Goal: Transaction & Acquisition: Purchase product/service

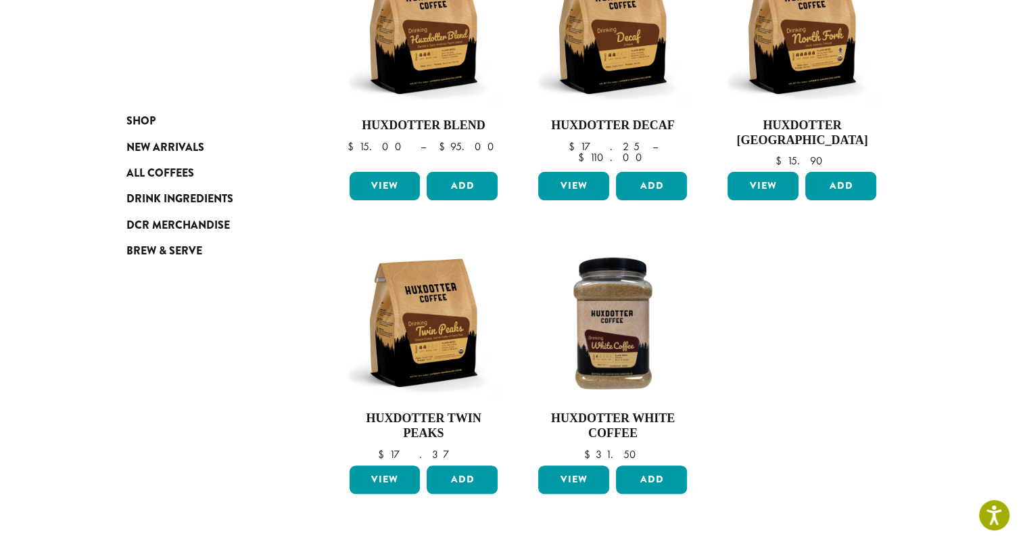
scroll to position [287, 0]
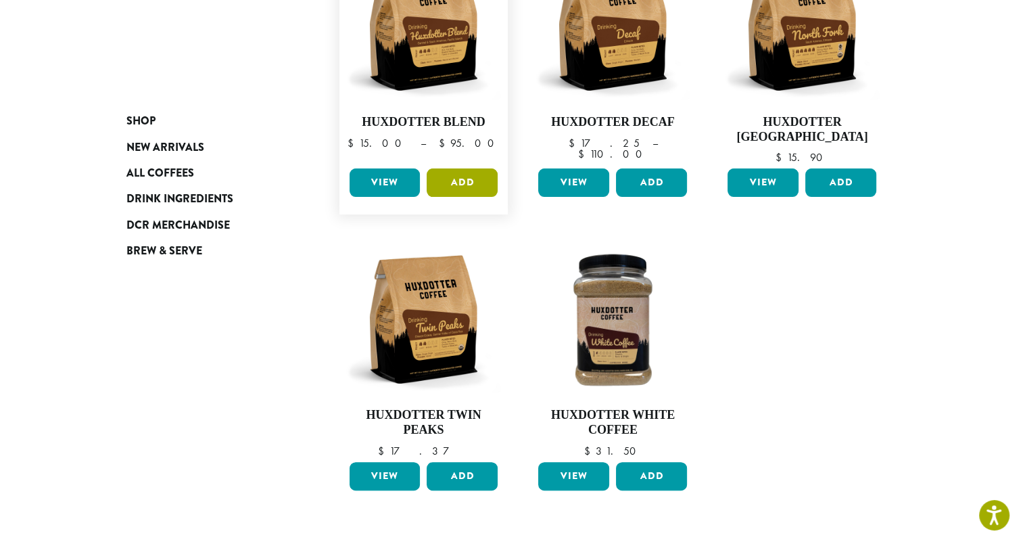
click at [466, 191] on button "Add" at bounding box center [462, 182] width 71 height 28
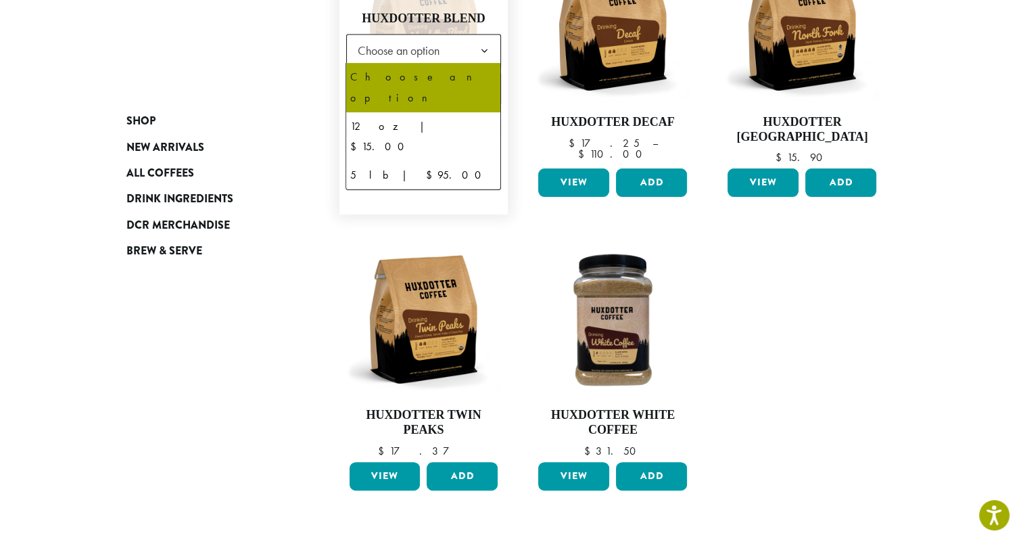
click at [491, 51] on b at bounding box center [483, 51] width 33 height 33
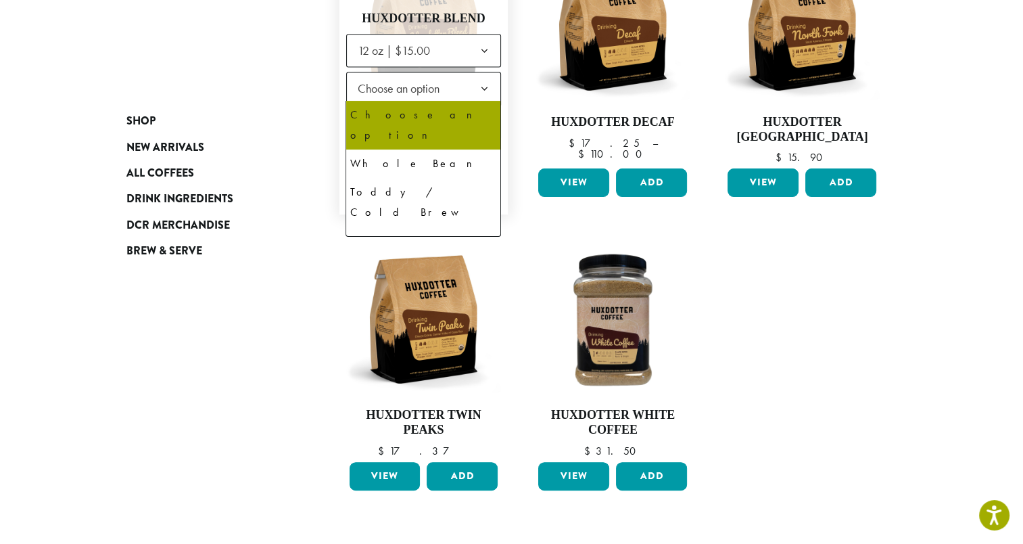
click at [489, 93] on b at bounding box center [483, 89] width 33 height 33
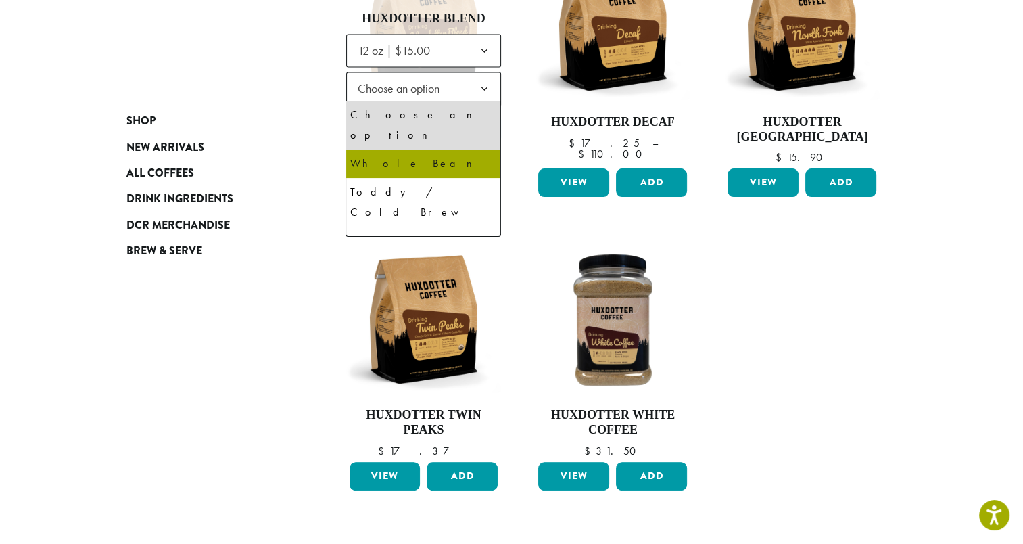
select select "*********"
select select "**********"
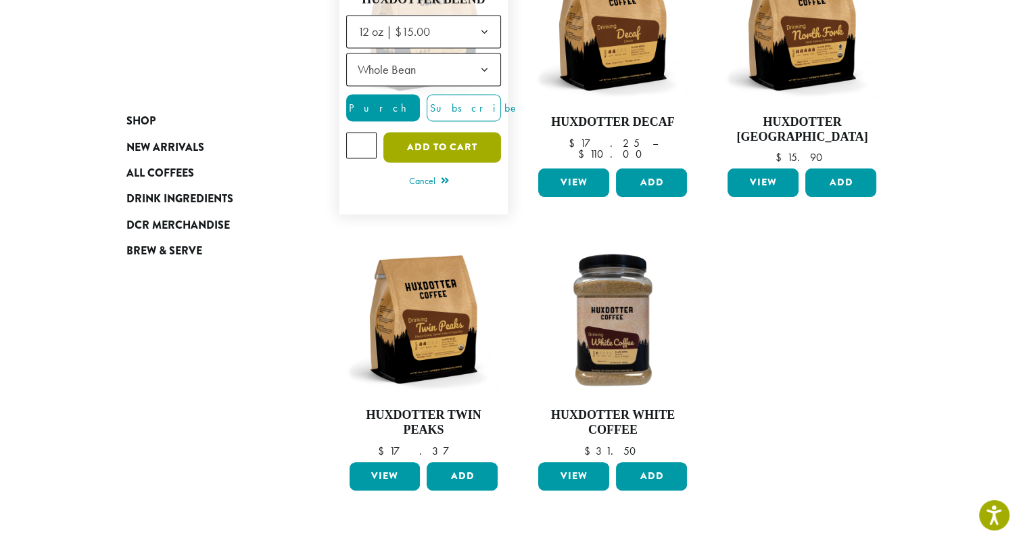
click at [463, 147] on button "Add to cart" at bounding box center [442, 148] width 118 height 30
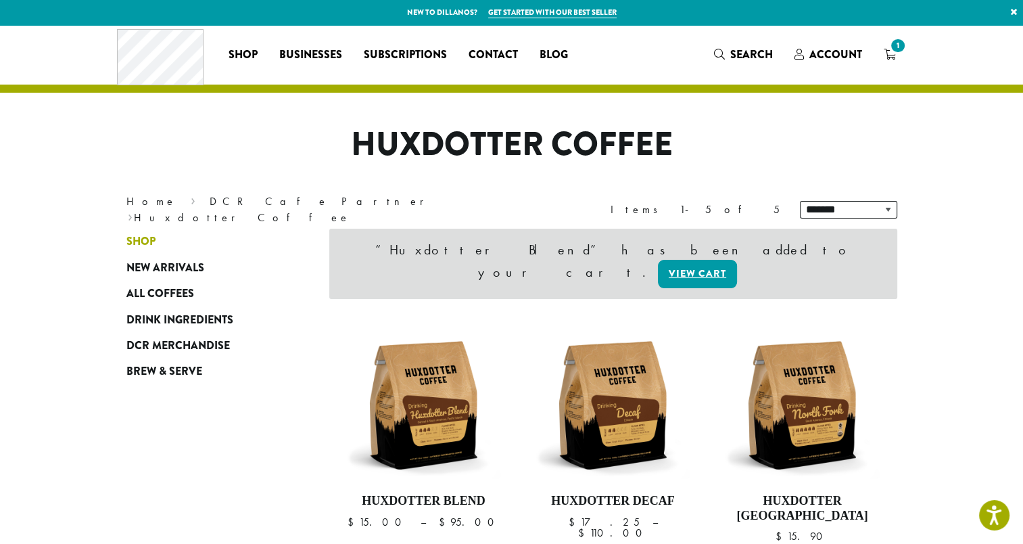
click at [151, 235] on span "Shop" at bounding box center [140, 241] width 29 height 17
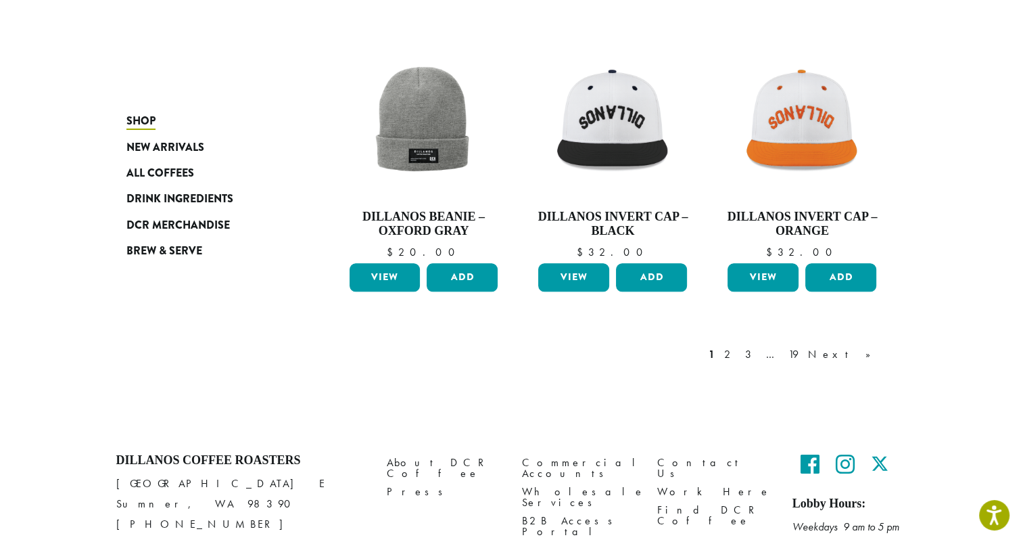
scroll to position [1083, 0]
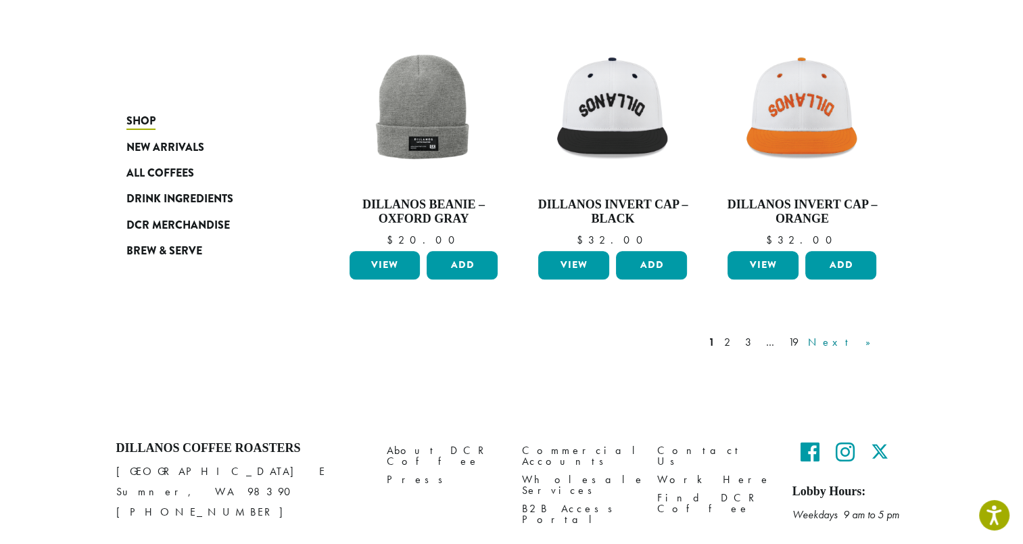
click at [858, 343] on link "Next »" at bounding box center [844, 342] width 78 height 16
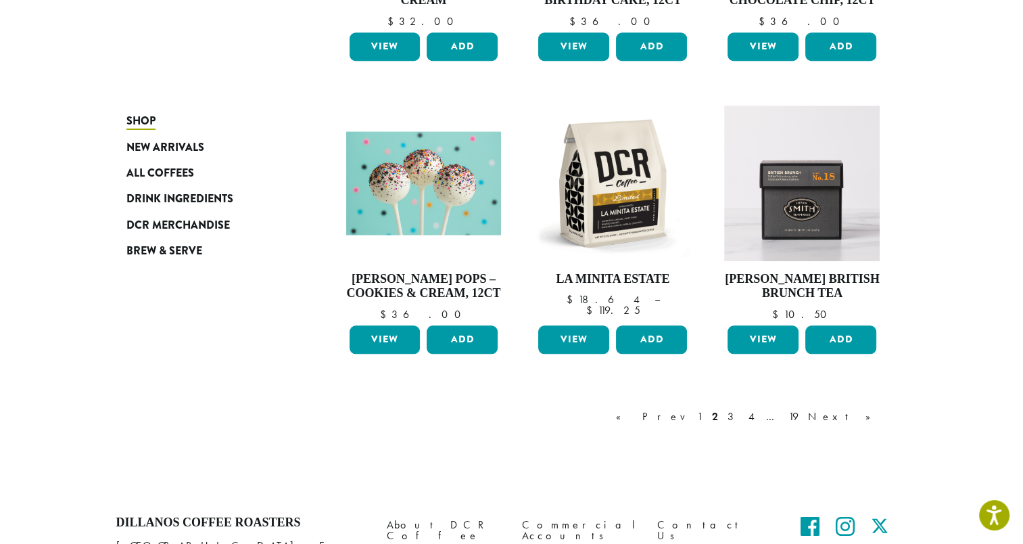
scroll to position [1022, 0]
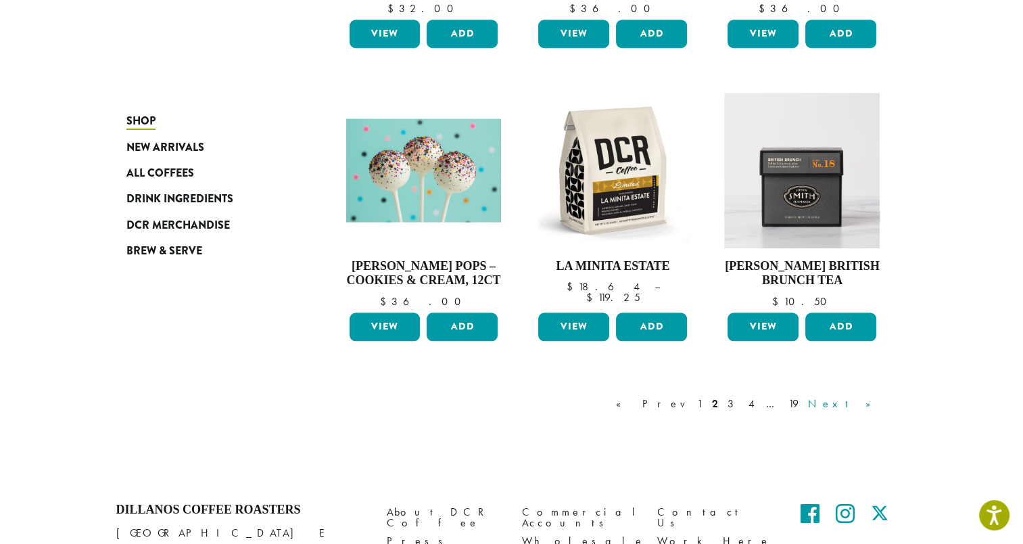
click at [869, 400] on link "Next »" at bounding box center [844, 403] width 78 height 16
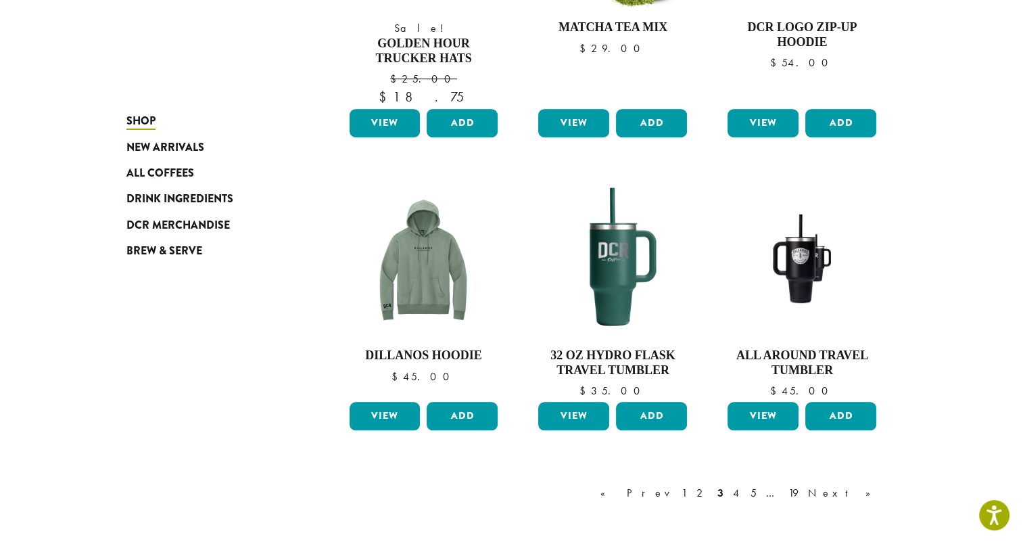
scroll to position [1037, 0]
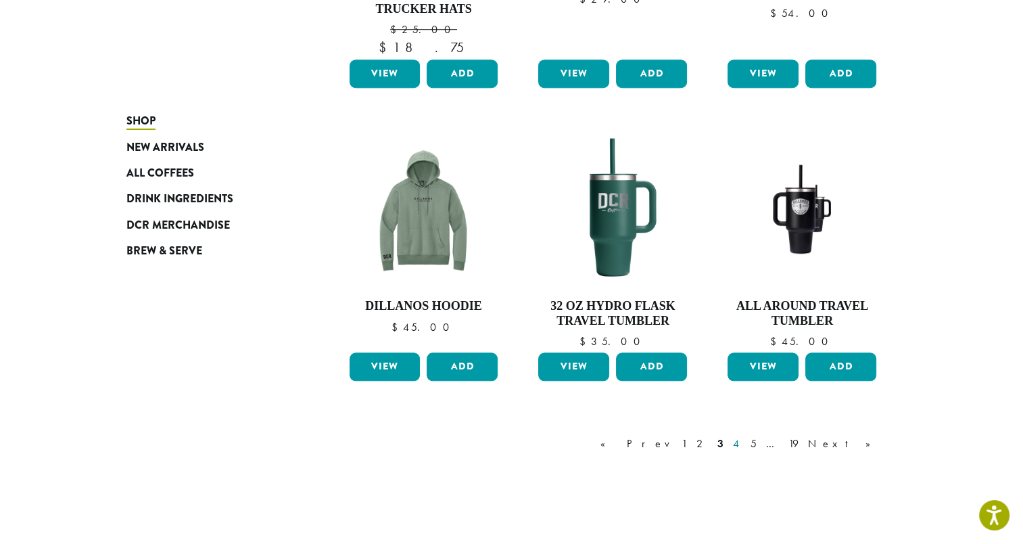
click at [744, 446] on link "4" at bounding box center [737, 443] width 14 height 16
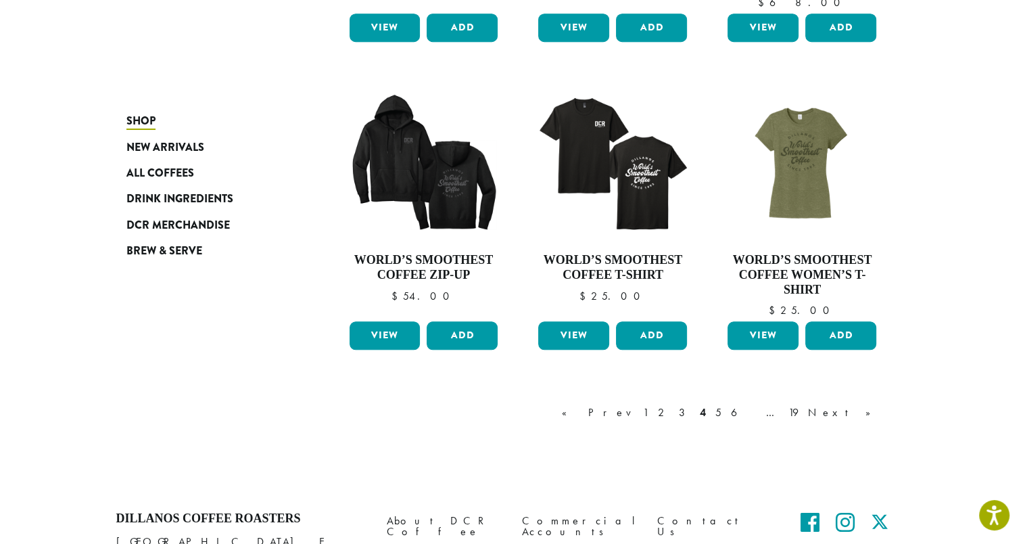
scroll to position [1047, 0]
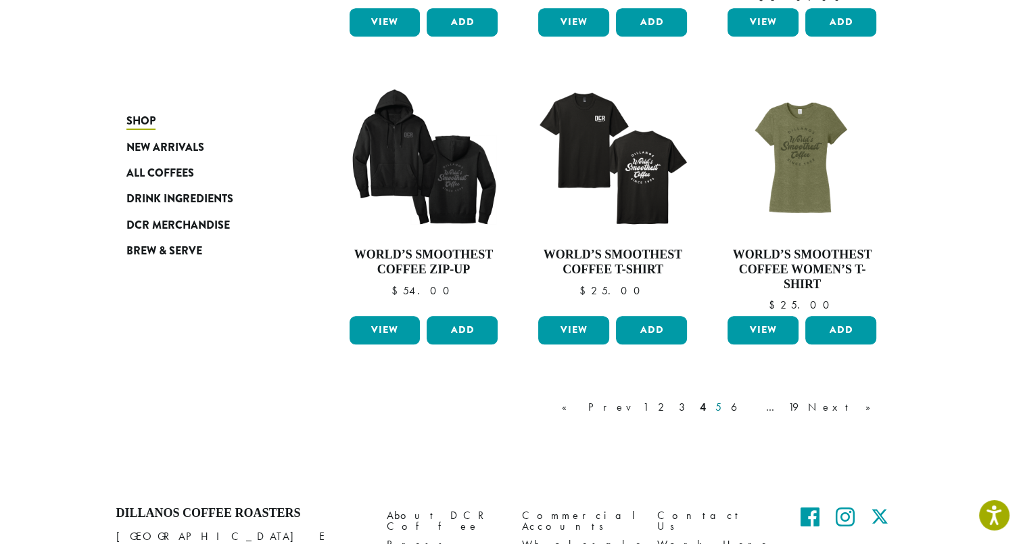
click at [724, 408] on link "5" at bounding box center [718, 407] width 11 height 16
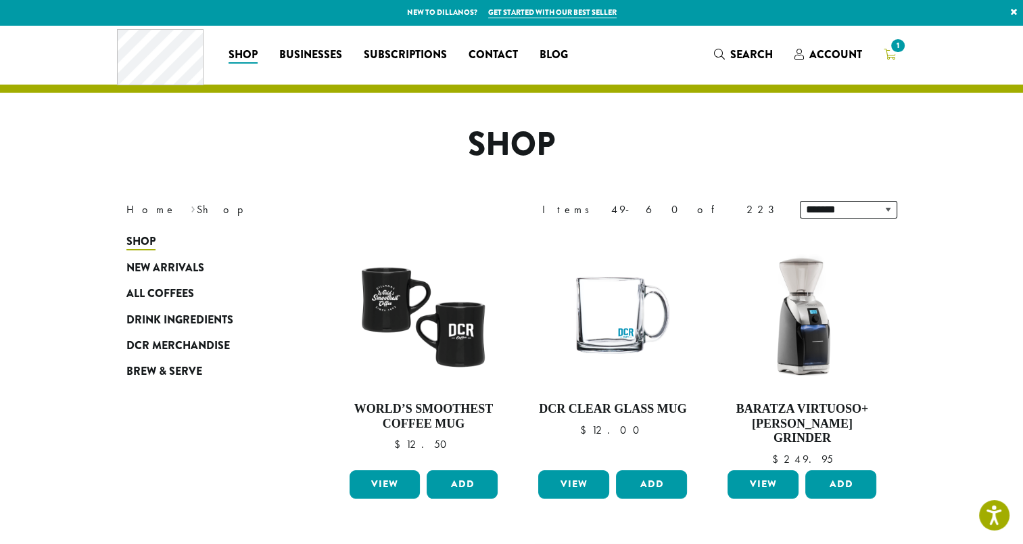
click at [894, 51] on span "1" at bounding box center [897, 46] width 18 height 18
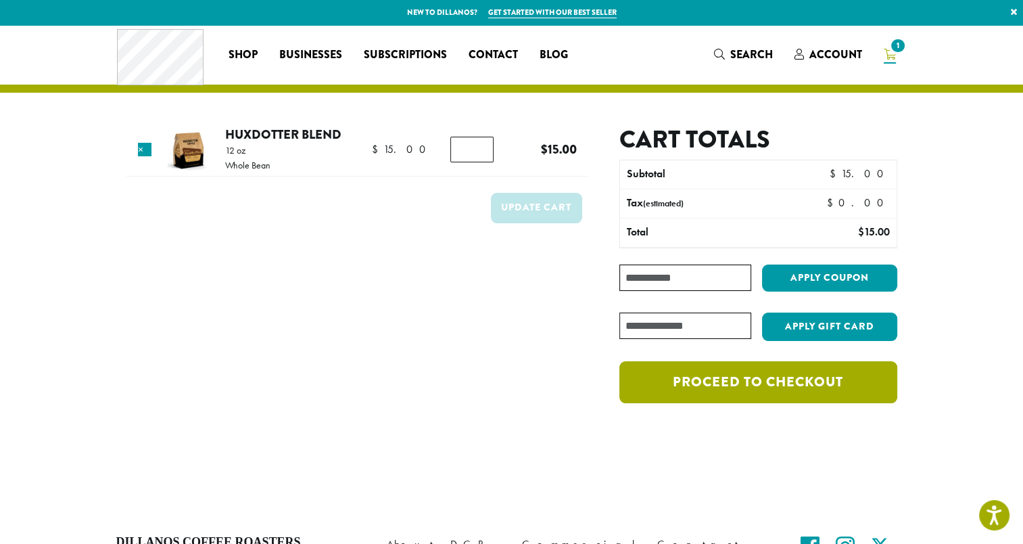
click at [723, 391] on link "Proceed to checkout" at bounding box center [757, 382] width 277 height 42
